Goal: Find specific page/section: Find specific page/section

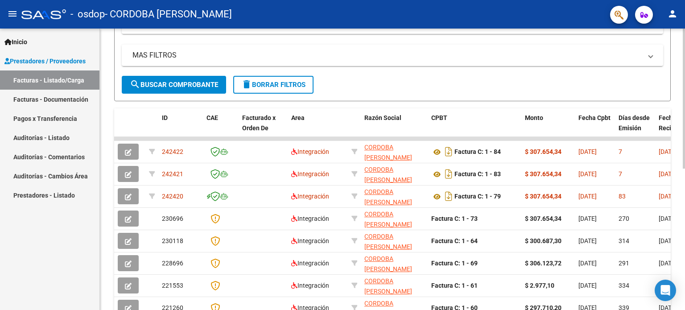
scroll to position [172, 0]
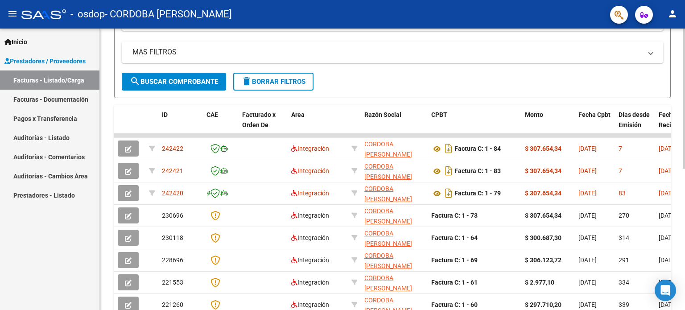
click at [685, 182] on div at bounding box center [684, 187] width 2 height 140
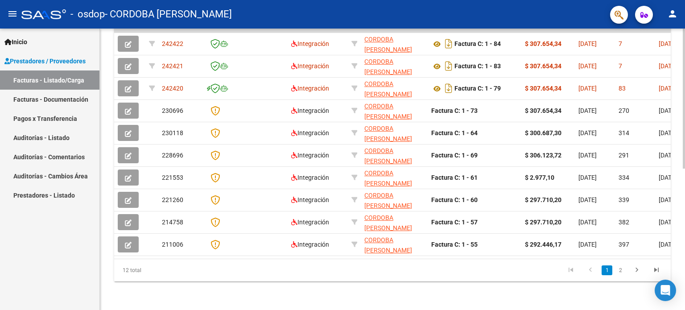
scroll to position [285, 0]
click at [683, 210] on div at bounding box center [684, 240] width 2 height 140
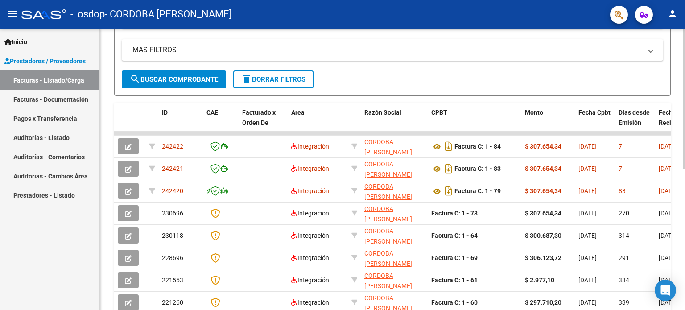
scroll to position [175, 0]
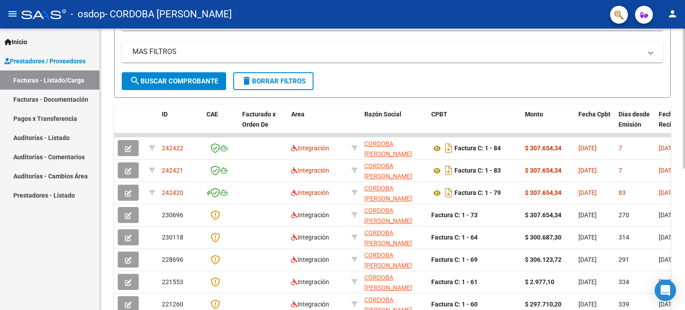
click at [685, 156] on div at bounding box center [684, 187] width 2 height 140
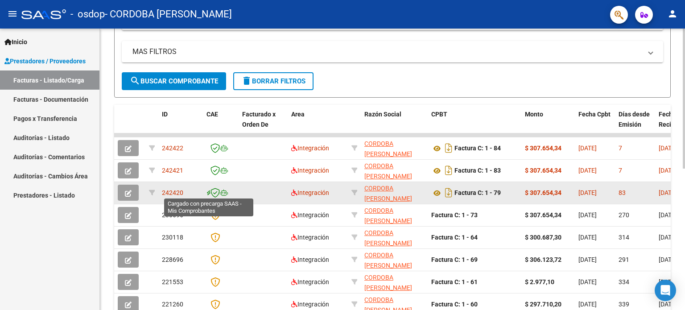
click at [209, 193] on icon at bounding box center [208, 193] width 4 height 0
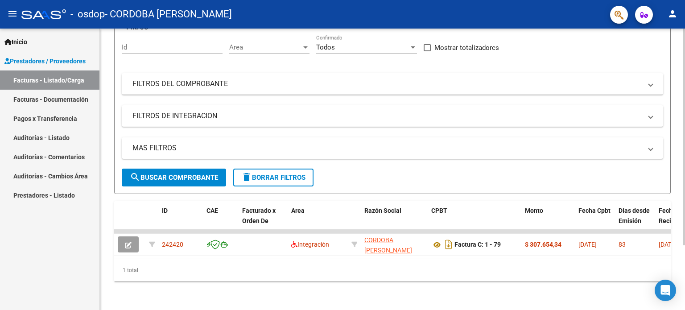
scroll to position [0, 0]
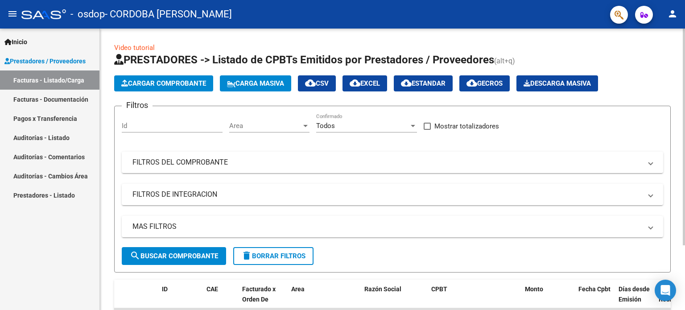
click at [684, 164] on div at bounding box center [684, 169] width 2 height 281
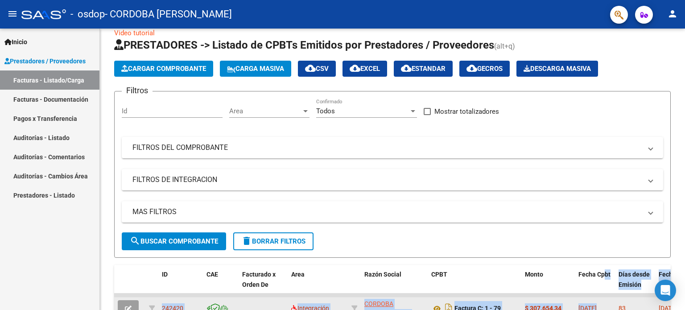
scroll to position [23, 0]
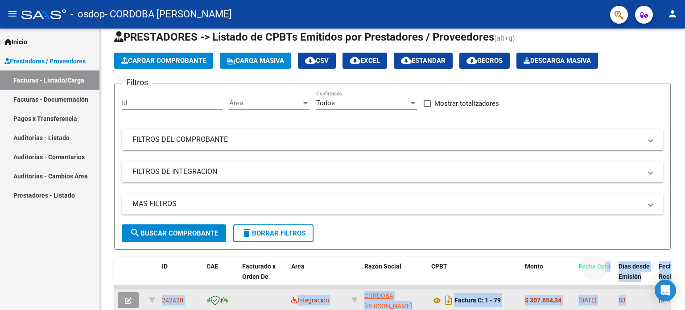
drag, startPoint x: 603, startPoint y: 306, endPoint x: 641, endPoint y: 297, distance: 38.9
click at [641, 297] on div "ID CAE Facturado x Orden De Area Razón Social CPBT Monto Fecha Cpbt Días desde …" at bounding box center [392, 297] width 557 height 80
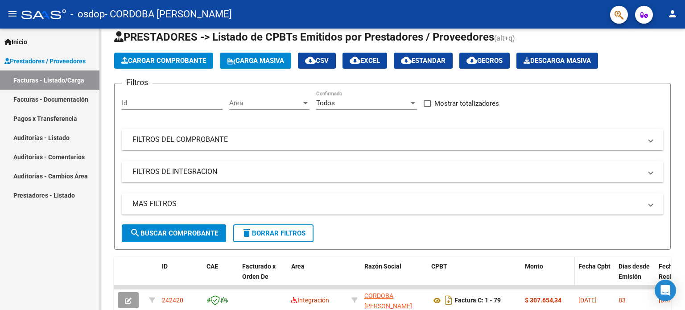
click at [557, 265] on div "Monto" at bounding box center [548, 266] width 46 height 10
click at [613, 231] on form "Filtros Id Area Area Todos Confirmado Mostrar totalizadores FILTROS DEL COMPROB…" at bounding box center [392, 166] width 557 height 167
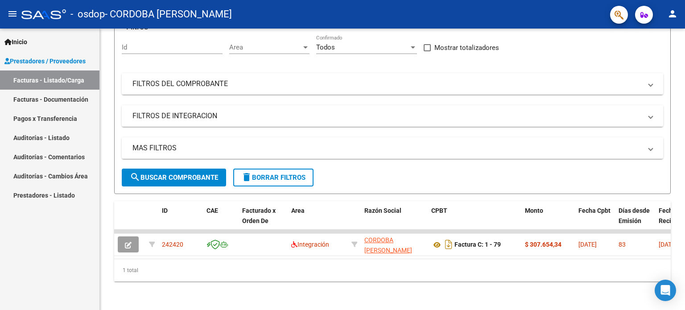
scroll to position [84, 0]
